Goal: Task Accomplishment & Management: Manage account settings

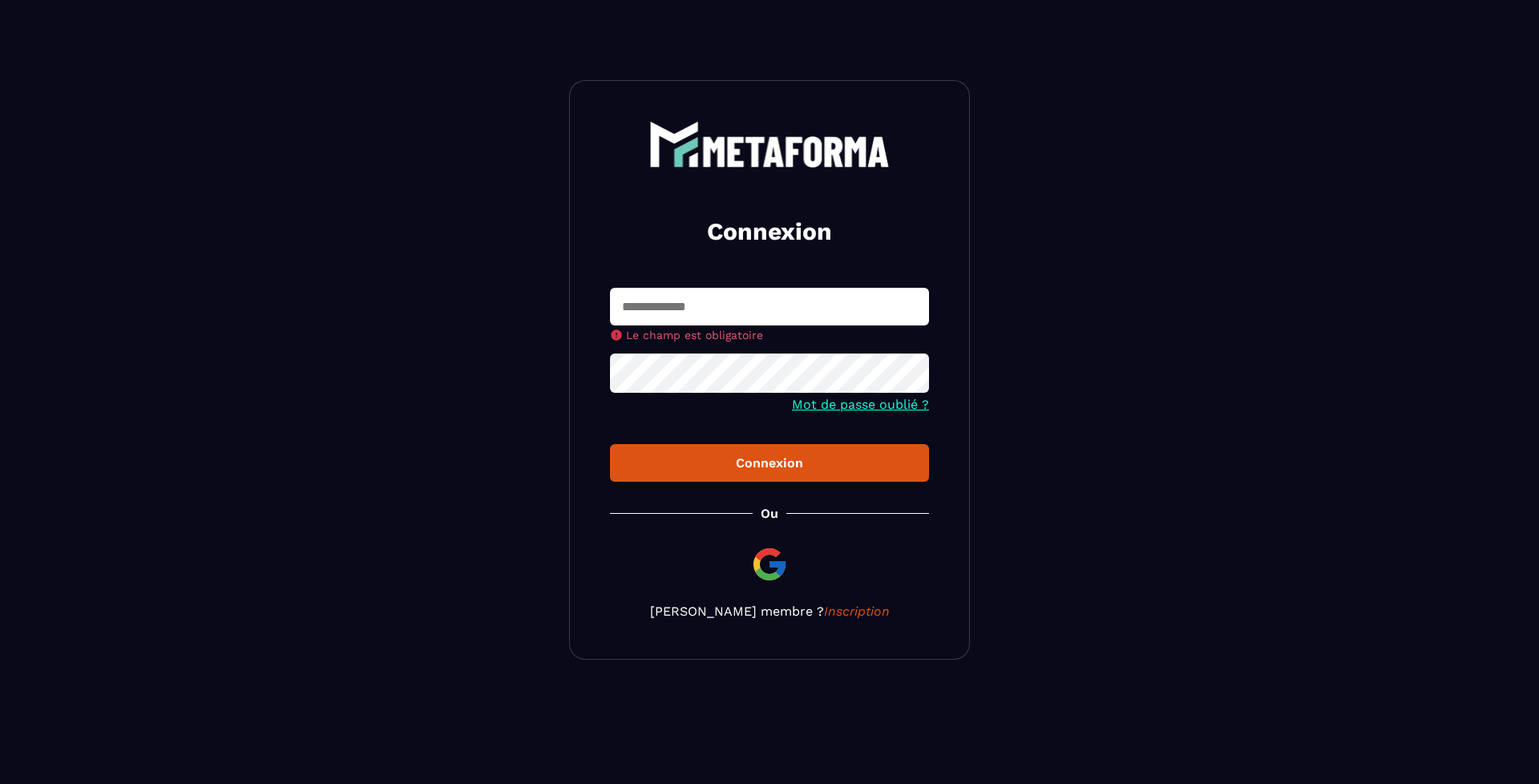
click at [610, 444] on button "Connexion" at bounding box center [770, 463] width 319 height 37
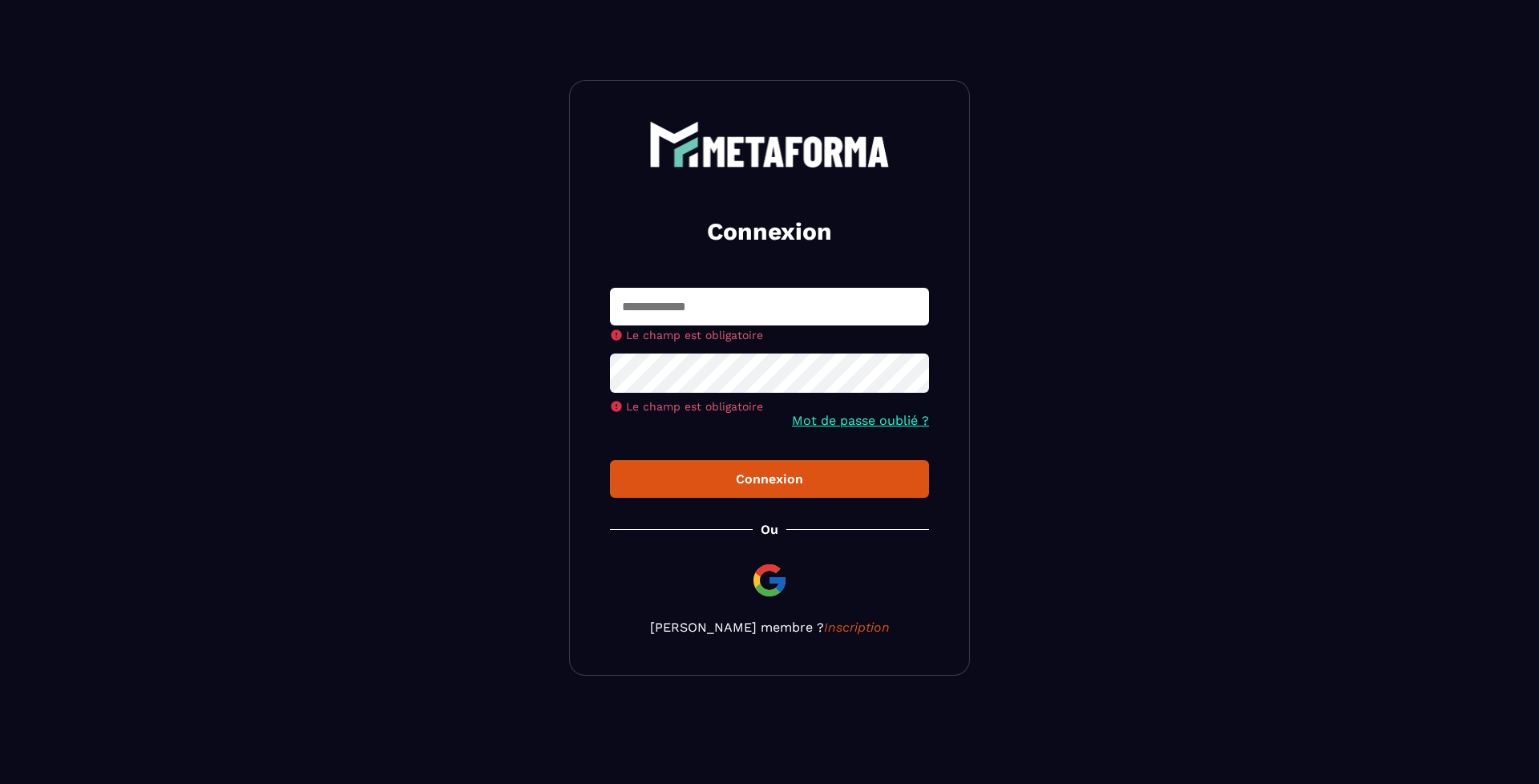
type input "**********"
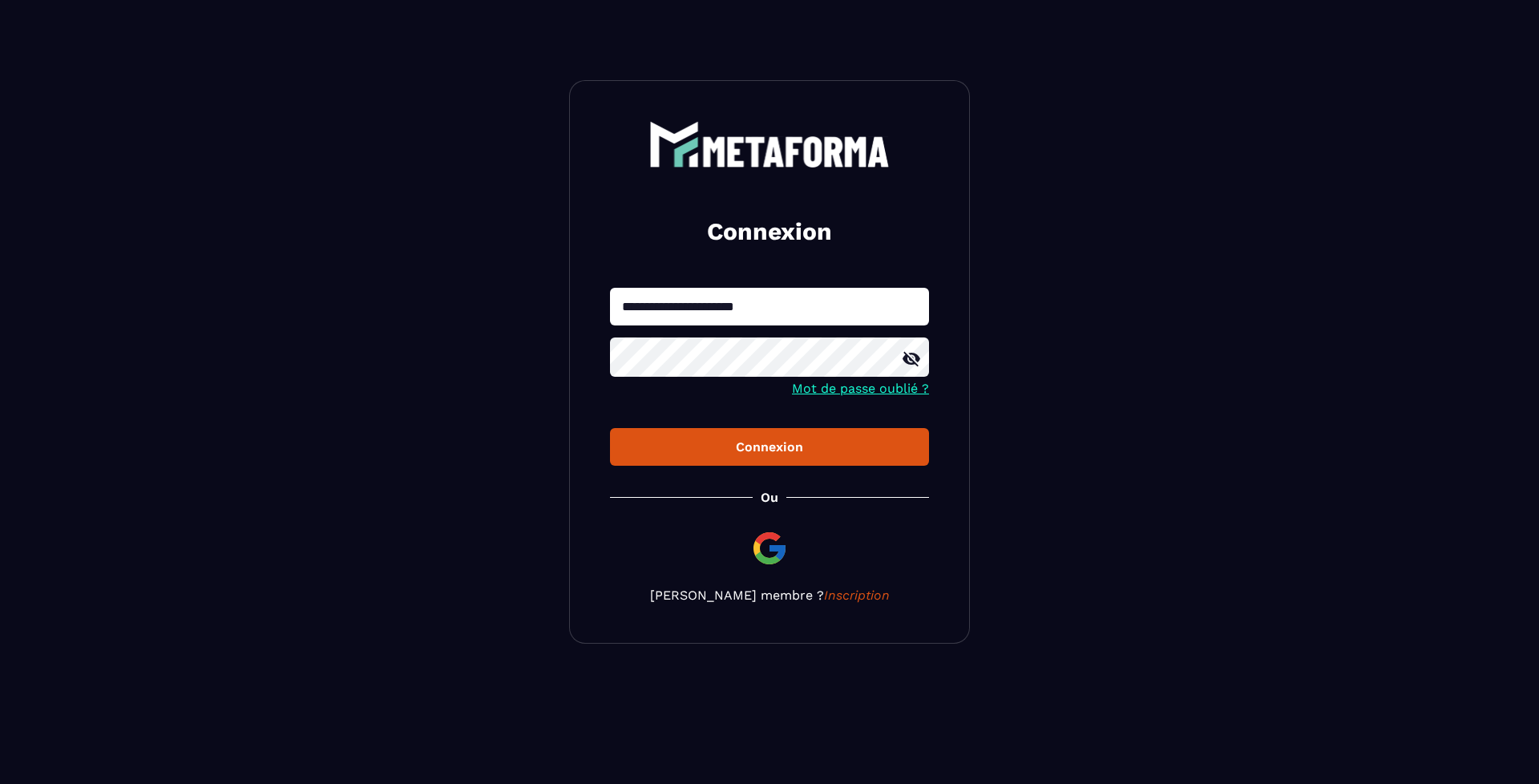
click at [821, 434] on button "Connexion" at bounding box center [770, 447] width 319 height 37
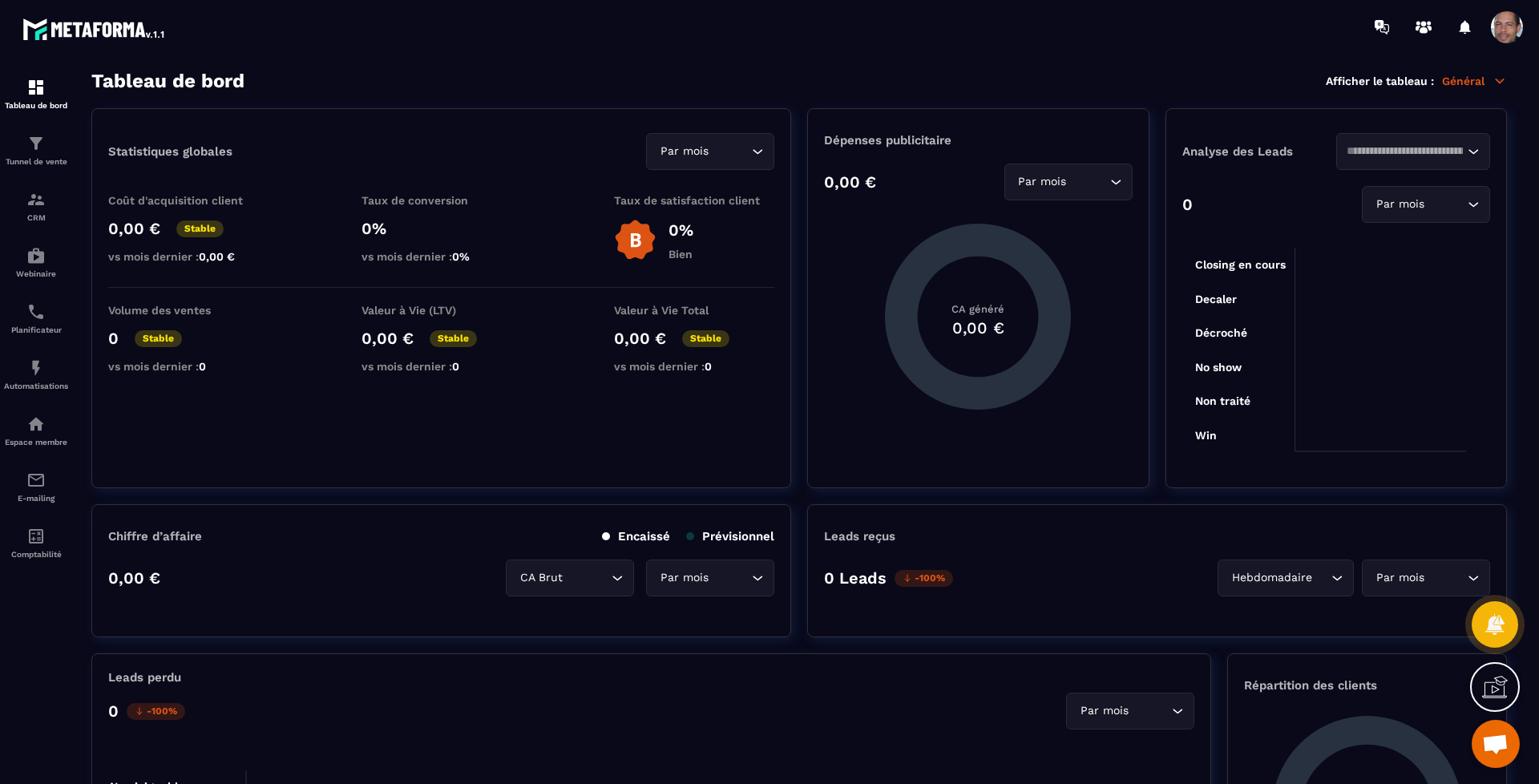
click at [1501, 78] on icon at bounding box center [1500, 81] width 14 height 14
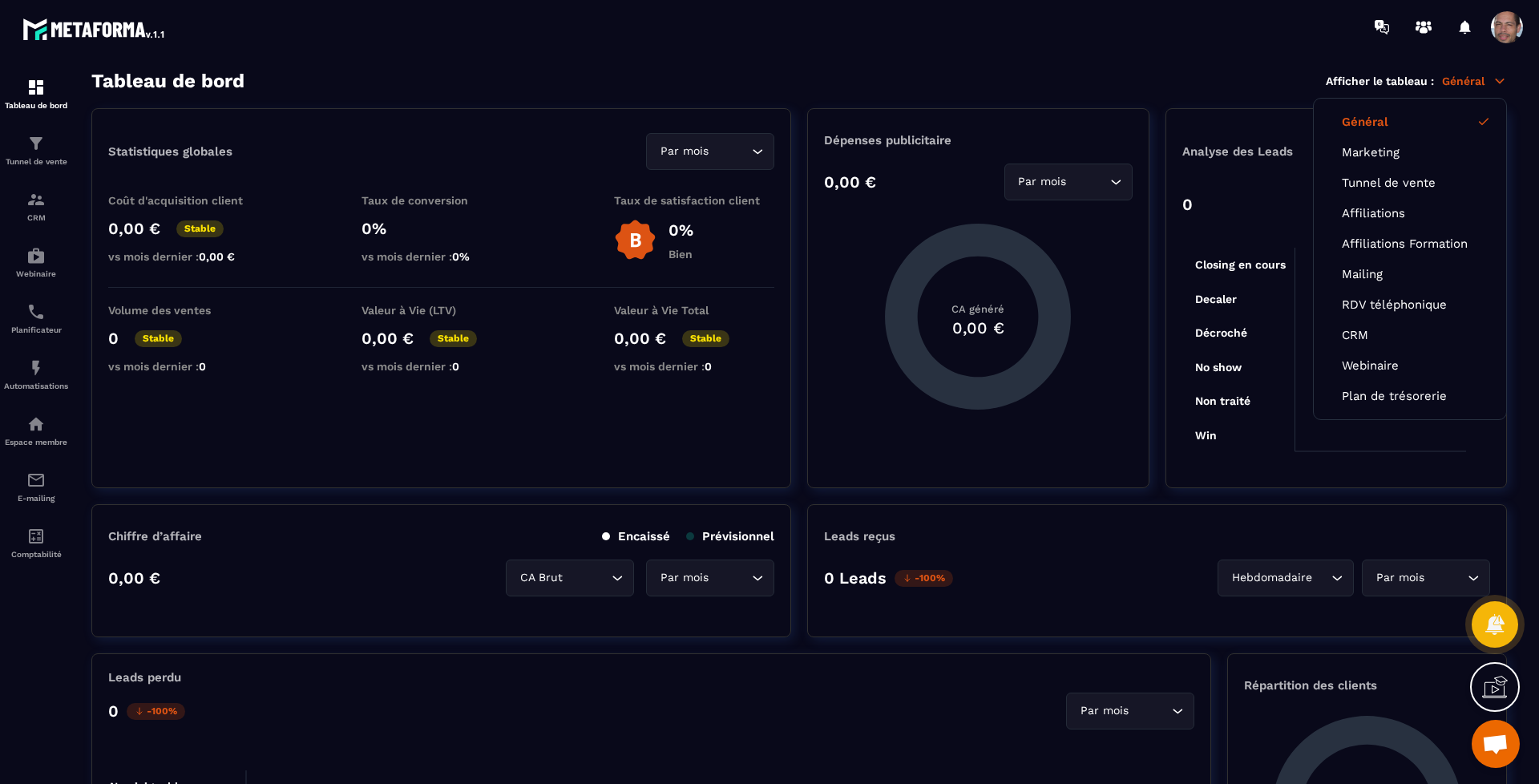
click at [1506, 26] on span at bounding box center [1507, 27] width 32 height 32
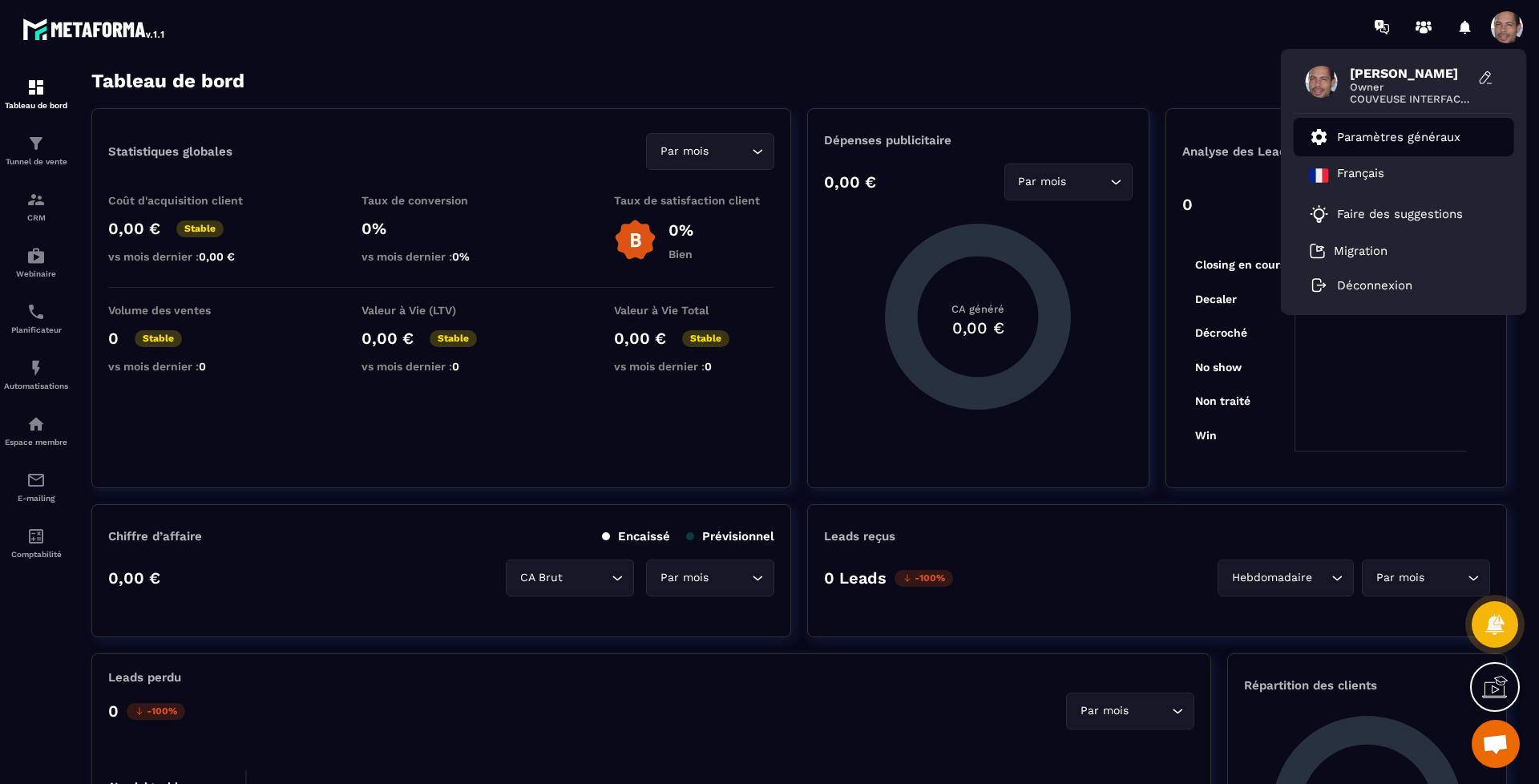
click at [1434, 136] on p "Paramètres généraux" at bounding box center [1398, 136] width 124 height 14
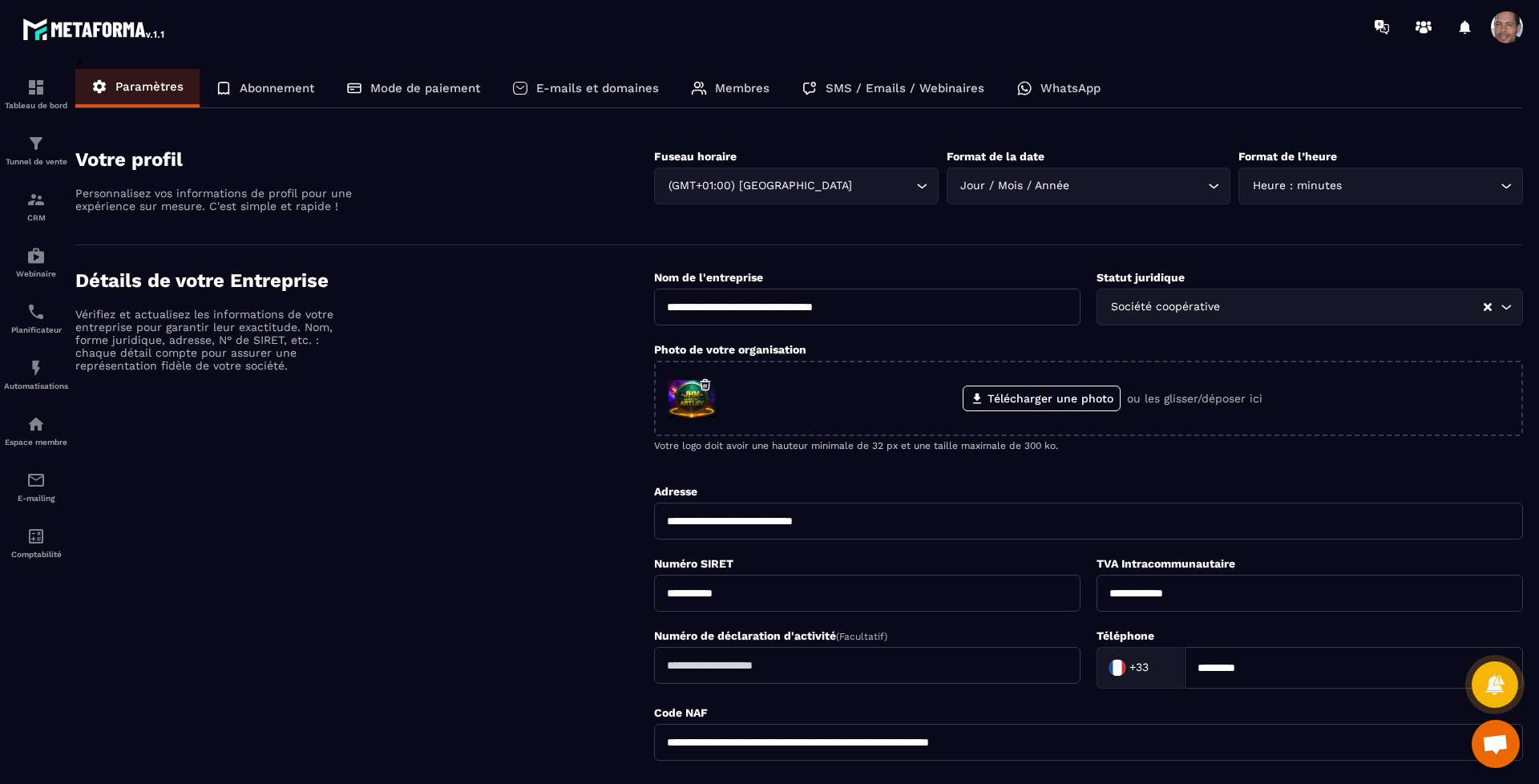
click at [269, 84] on p "Abonnement" at bounding box center [276, 88] width 74 height 14
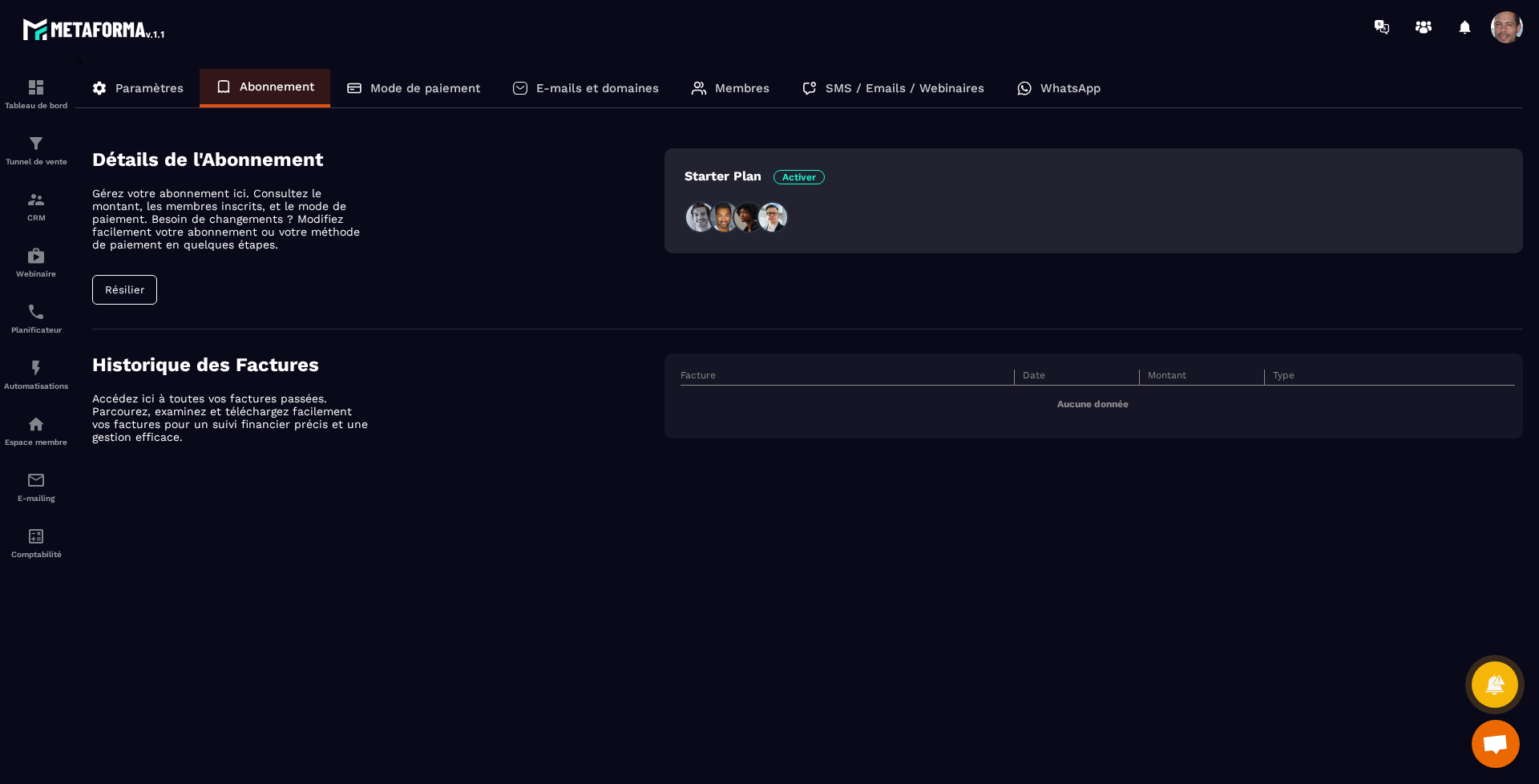
click at [448, 81] on p "Mode de paiement" at bounding box center [425, 88] width 110 height 14
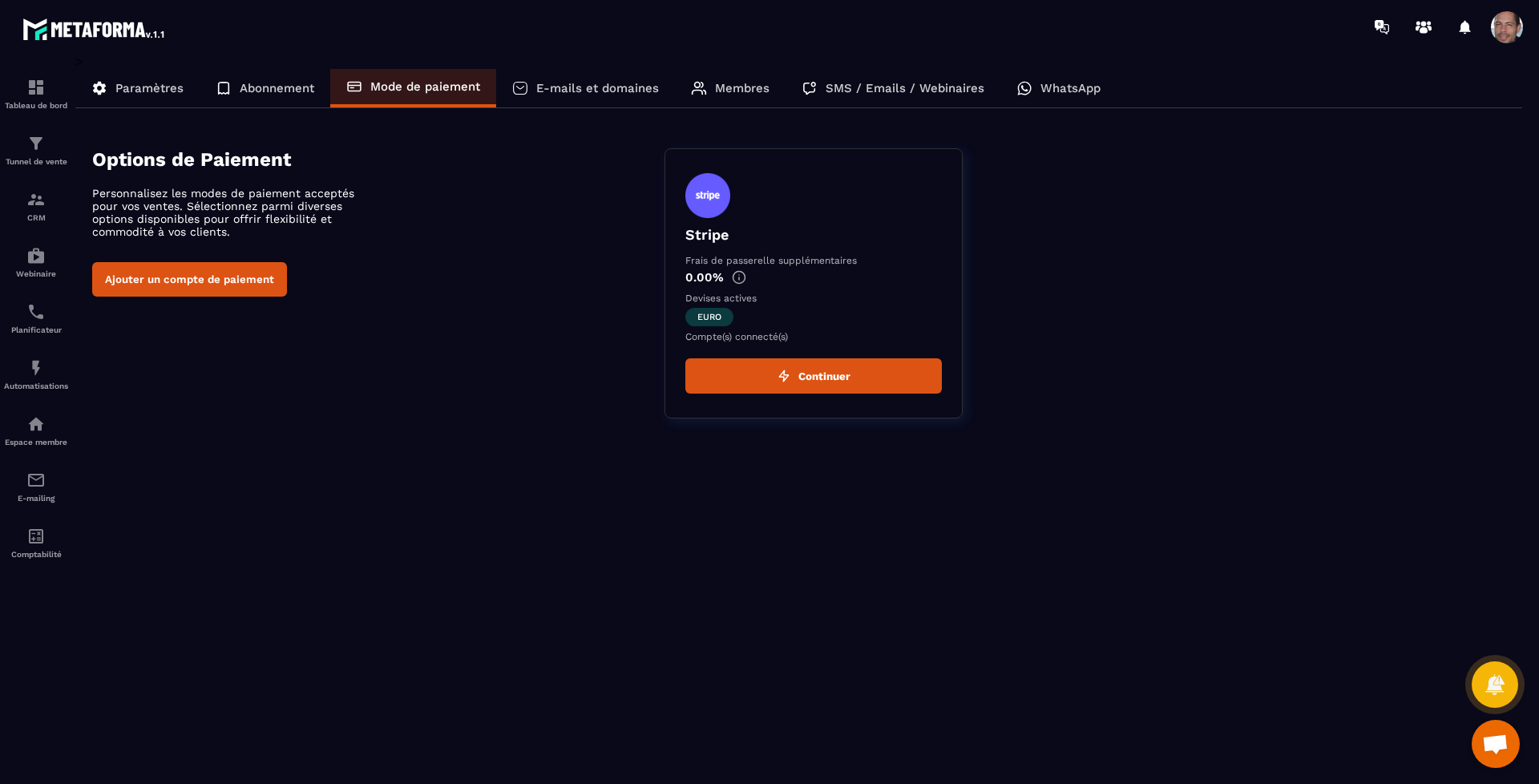
click at [574, 79] on div "E-mails et domaines" at bounding box center [586, 88] width 179 height 38
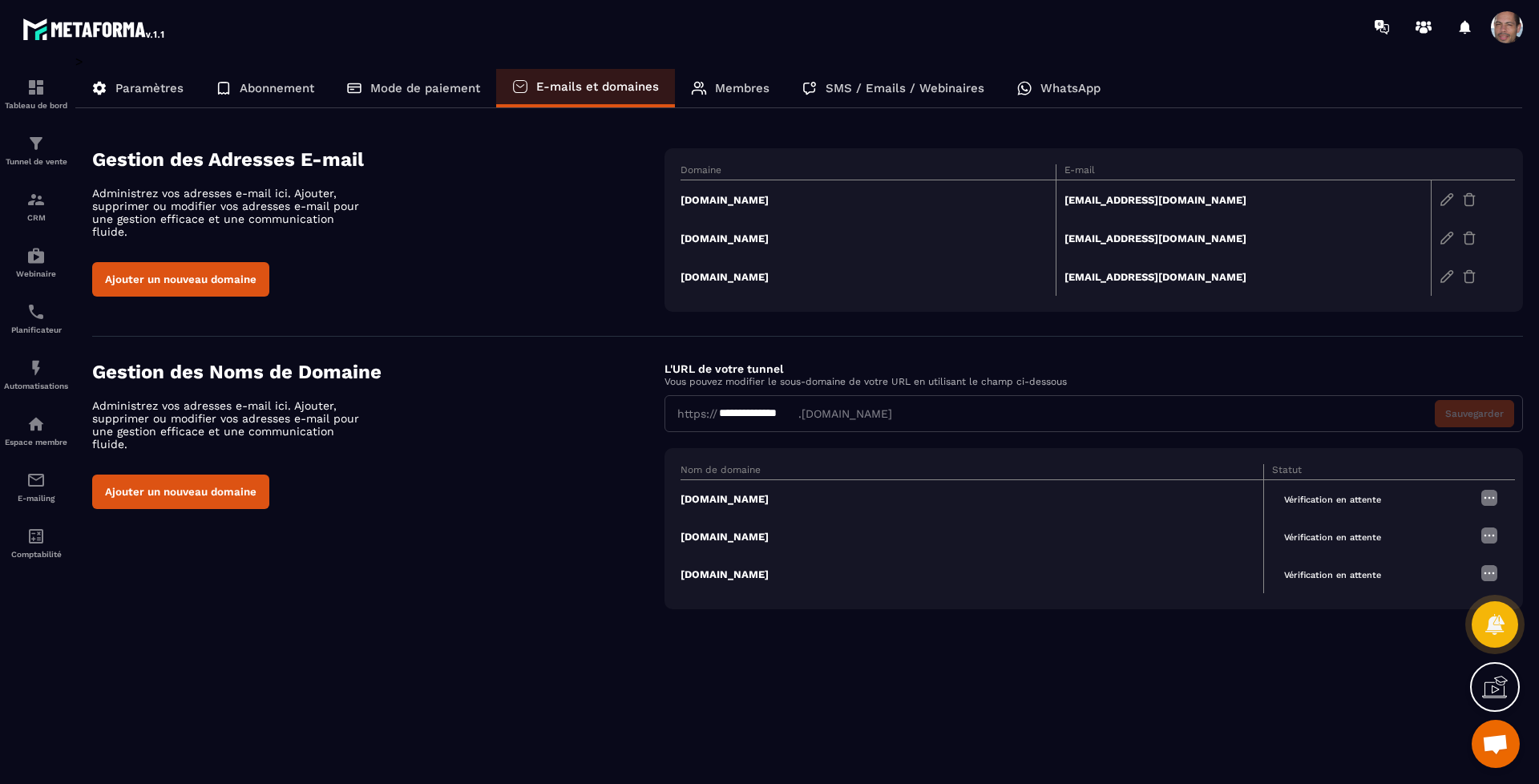
click at [1494, 677] on icon at bounding box center [1496, 687] width 26 height 26
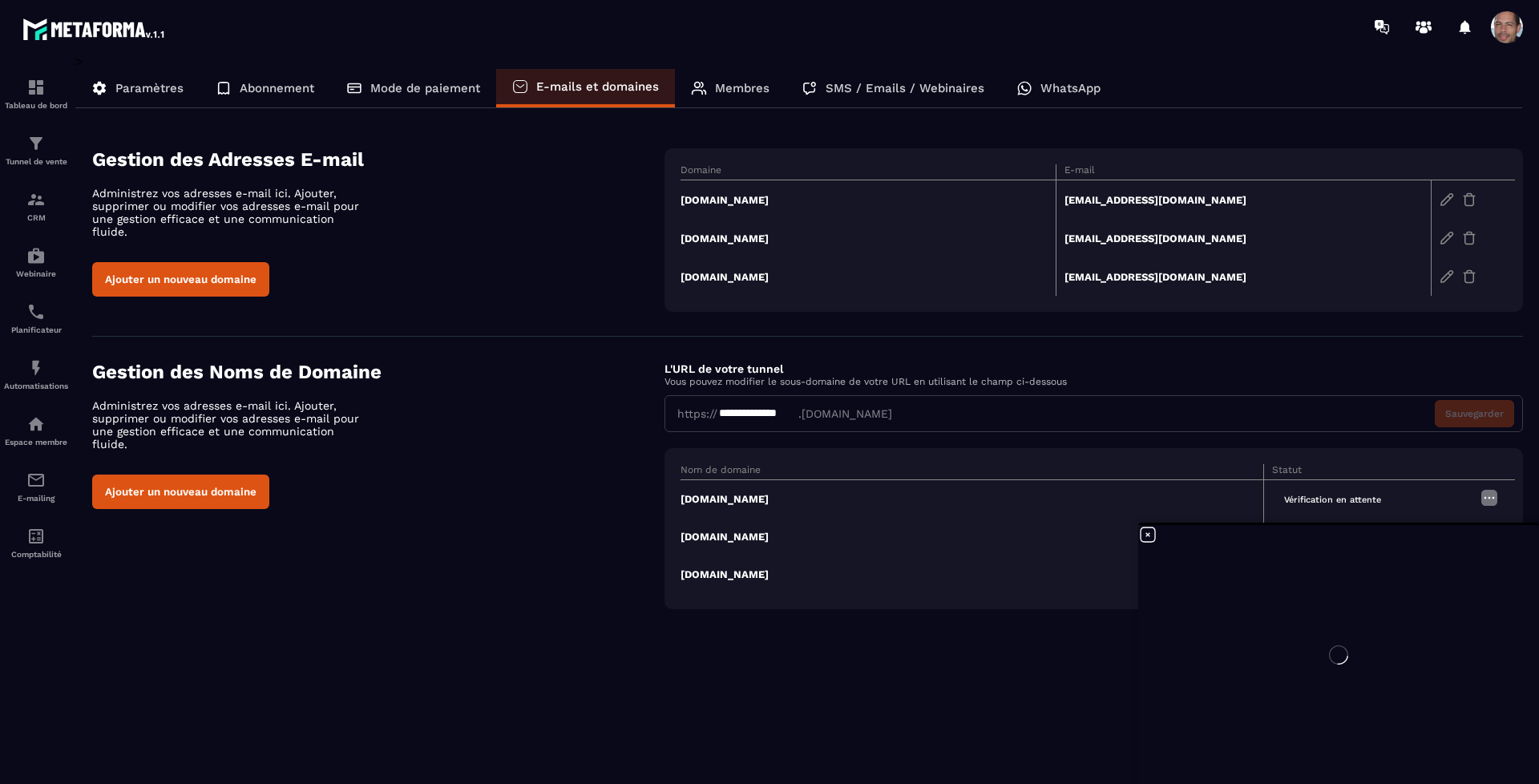
click at [1148, 528] on div at bounding box center [1339, 654] width 401 height 259
click at [713, 82] on div "Membres" at bounding box center [731, 88] width 111 height 38
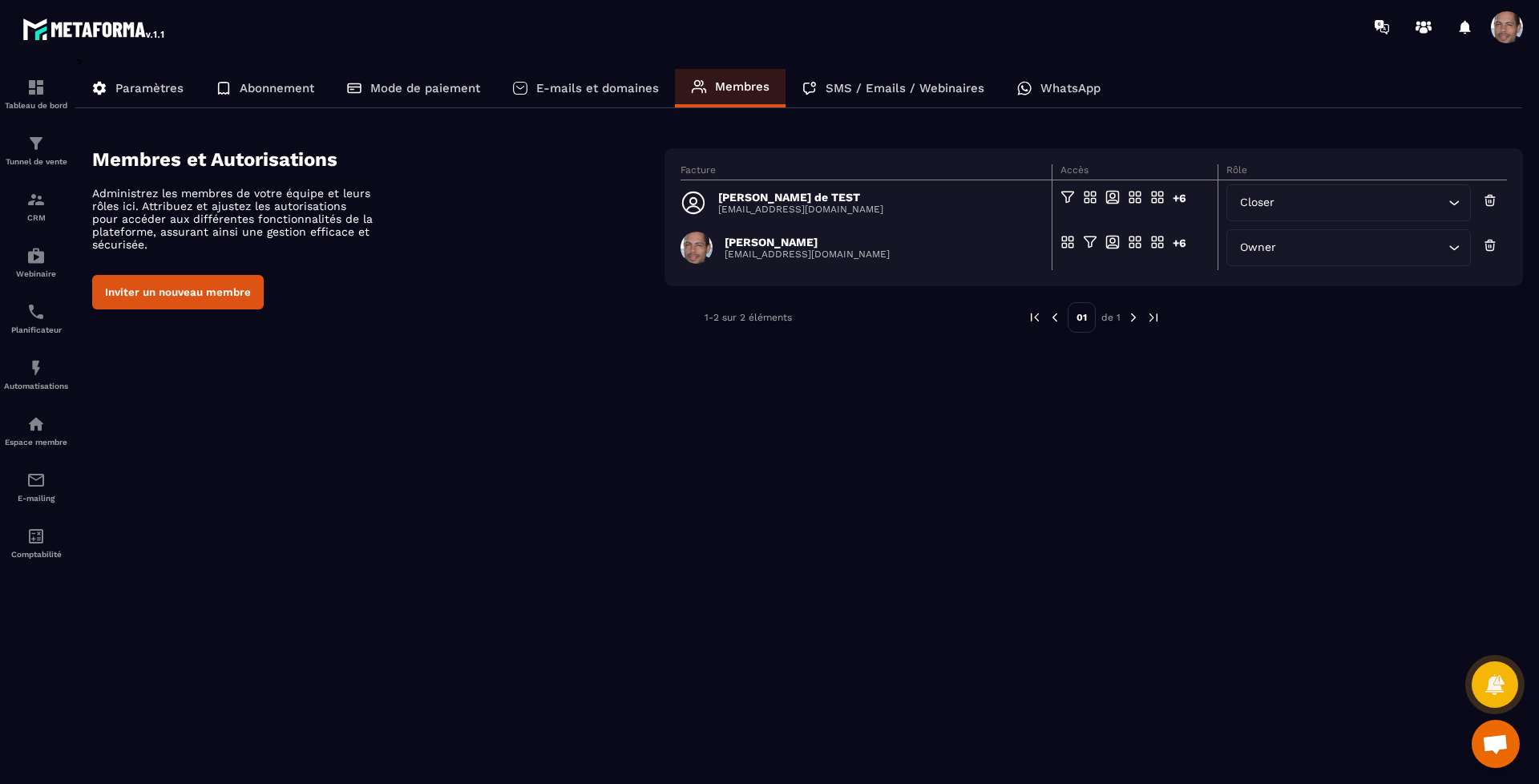
click at [857, 95] on p "SMS / Emails / Webinaires" at bounding box center [905, 88] width 159 height 14
